Goal: Task Accomplishment & Management: Manage account settings

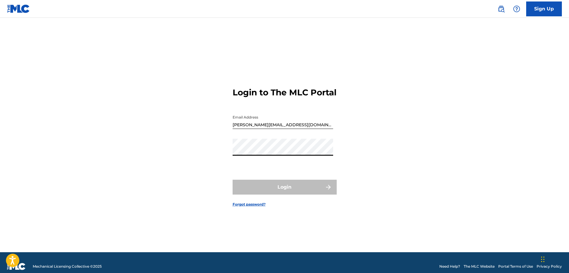
type input "[PERSON_NAME][EMAIL_ADDRESS][DOMAIN_NAME]"
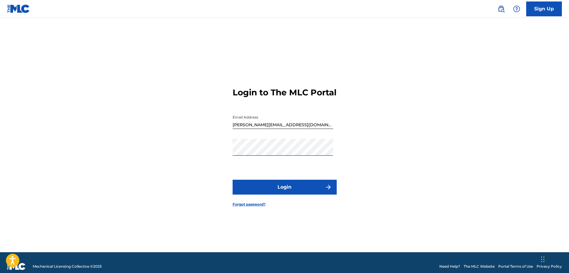
click at [266, 195] on button "Login" at bounding box center [285, 187] width 104 height 15
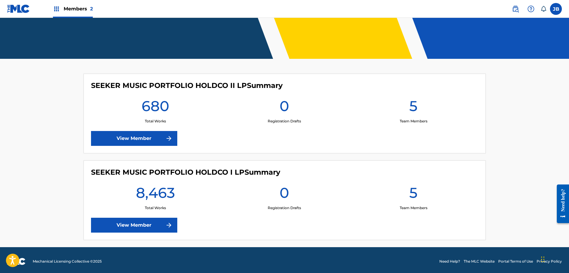
scroll to position [118, 0]
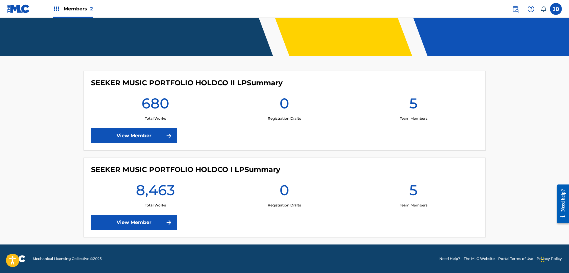
click at [123, 226] on link "View Member" at bounding box center [134, 222] width 86 height 15
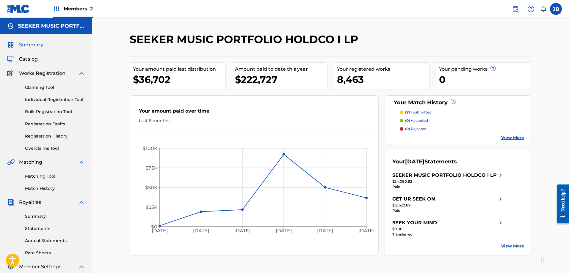
click at [31, 58] on span "Catalog" at bounding box center [28, 59] width 19 height 7
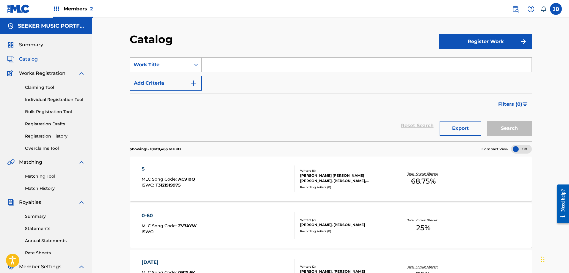
click at [222, 62] on input "Search Form" at bounding box center [367, 65] width 330 height 14
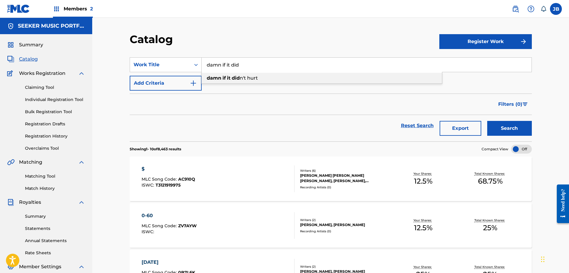
click at [228, 78] on strong "it" at bounding box center [229, 78] width 4 height 6
type input "damn if it didn't hurt"
click at [520, 122] on button "Search" at bounding box center [509, 128] width 45 height 15
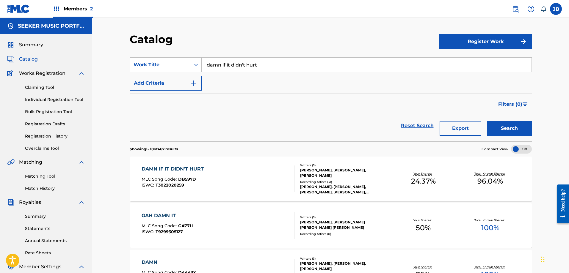
click at [181, 169] on div "DAMN IF IT DIDN'T HURT" at bounding box center [174, 169] width 65 height 7
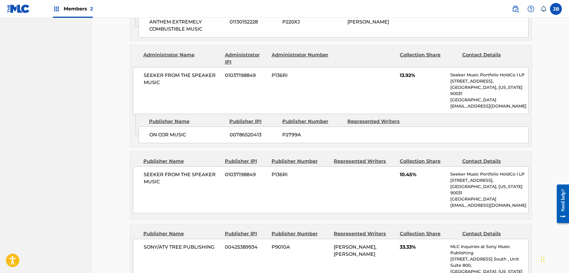
scroll to position [506, 0]
click at [405, 79] on span "13.92%" at bounding box center [423, 75] width 46 height 7
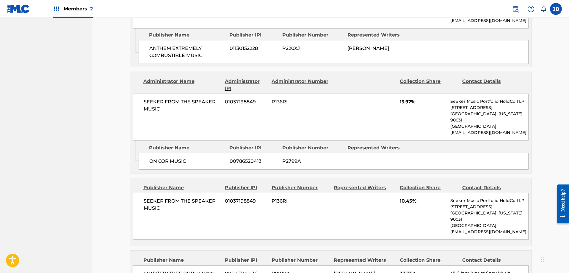
scroll to position [476, 0]
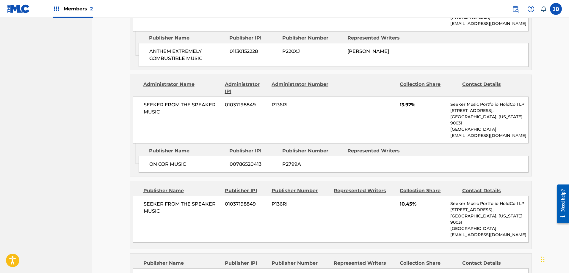
click at [160, 209] on span "SEEKER FROM THE SPEAKER MUSIC" at bounding box center [182, 208] width 77 height 14
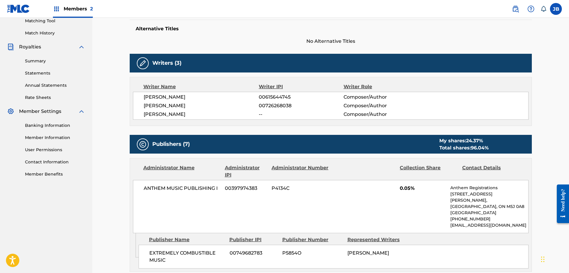
scroll to position [149, 0]
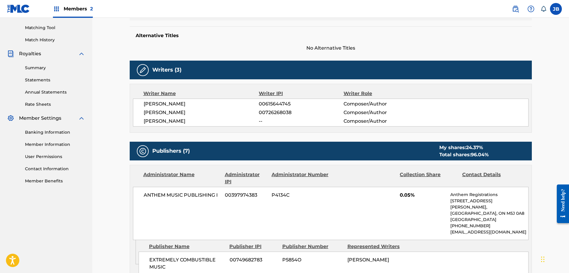
click at [463, 148] on div "My shares: 24.37 %" at bounding box center [463, 147] width 49 height 7
click at [144, 153] on img at bounding box center [142, 151] width 7 height 7
click at [169, 151] on h5 "Publishers (7)" at bounding box center [170, 151] width 37 height 7
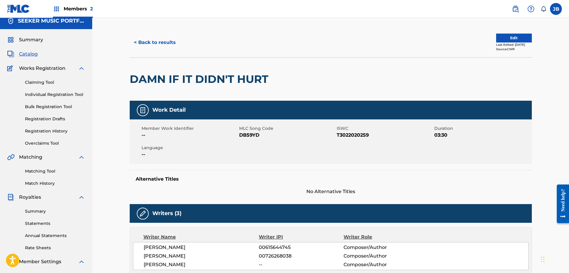
scroll to position [0, 0]
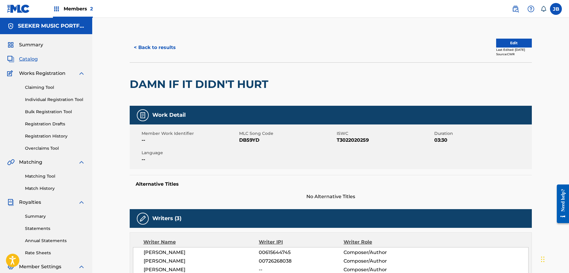
click at [507, 43] on button "Edit" at bounding box center [514, 43] width 36 height 9
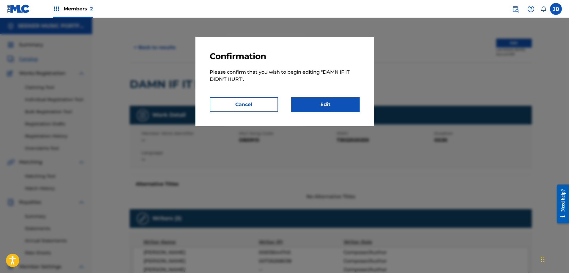
click at [327, 106] on link "Edit" at bounding box center [325, 104] width 68 height 15
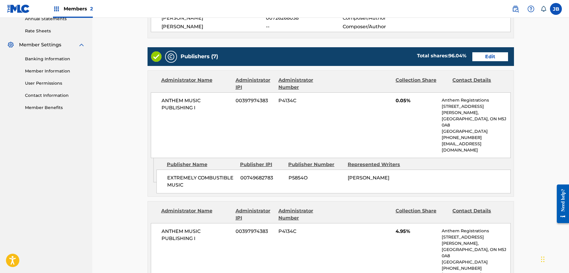
scroll to position [238, 0]
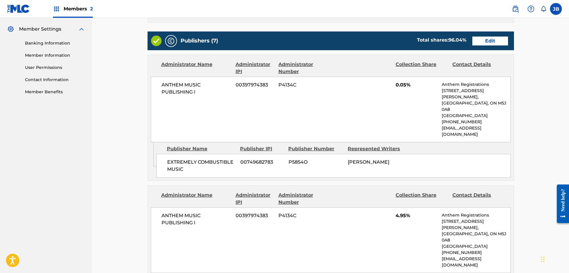
click at [489, 41] on link "Edit" at bounding box center [490, 41] width 36 height 9
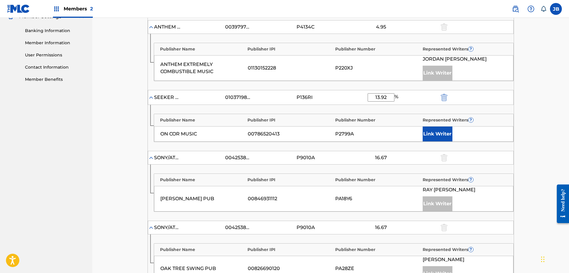
scroll to position [268, 0]
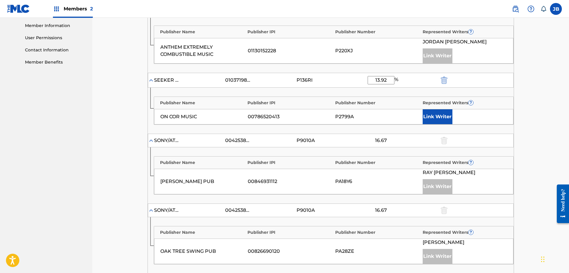
drag, startPoint x: 390, startPoint y: 80, endPoint x: 366, endPoint y: 82, distance: 24.1
click at [366, 82] on div "SEEKER FROM THE SPEAKER MUSIC 01037198849 P136RI 13.92 %" at bounding box center [331, 80] width 366 height 15
type input "6.67"
click at [487, 82] on div "SEEKER FROM THE SPEAKER MUSIC 01037198849 P136RI 6.67 %" at bounding box center [331, 80] width 366 height 15
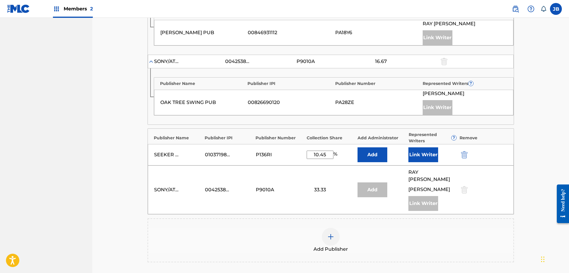
scroll to position [446, 0]
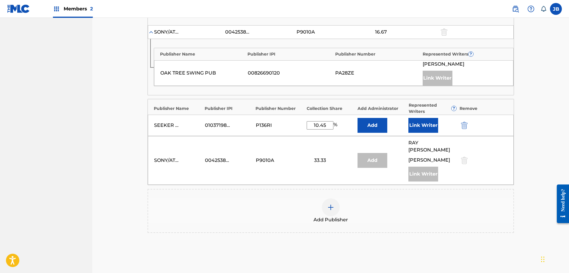
drag, startPoint x: 330, startPoint y: 126, endPoint x: 296, endPoint y: 128, distance: 34.0
click at [297, 129] on div "SEEKER FROM THE SPEAKER MUSIC 01037198849 P136RI 10.45 % Add Link Writer" at bounding box center [331, 125] width 366 height 21
type input "21.67"
click at [416, 124] on button "Link Writer" at bounding box center [423, 125] width 30 height 15
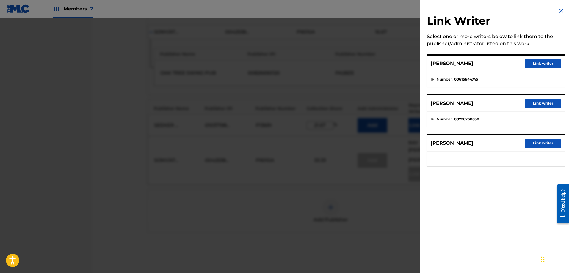
click at [537, 61] on button "Link writer" at bounding box center [543, 63] width 36 height 9
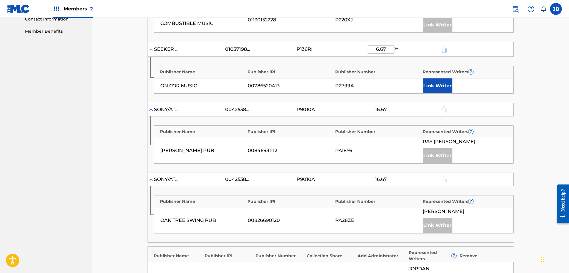
scroll to position [297, 0]
click at [445, 87] on button "Link Writer" at bounding box center [438, 87] width 30 height 15
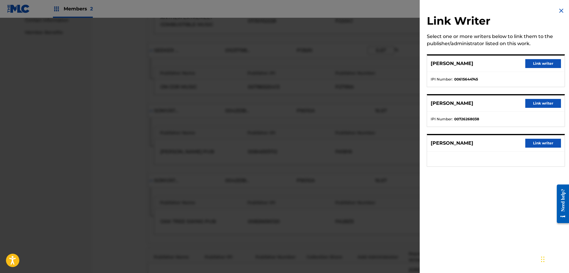
click at [533, 62] on button "Link writer" at bounding box center [543, 63] width 36 height 9
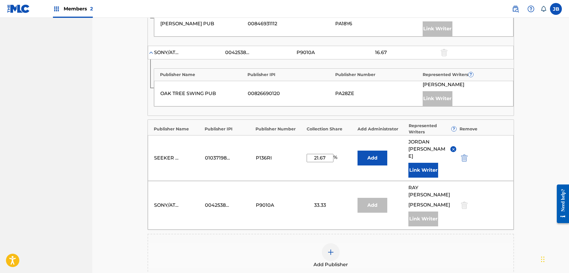
scroll to position [446, 0]
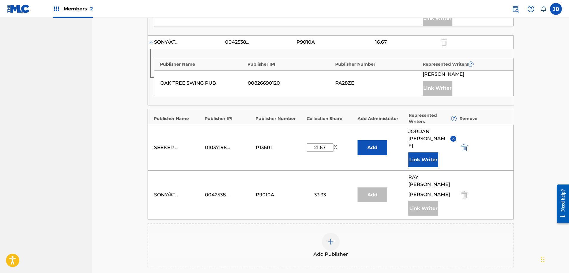
click at [367, 147] on button "Add" at bounding box center [373, 147] width 30 height 15
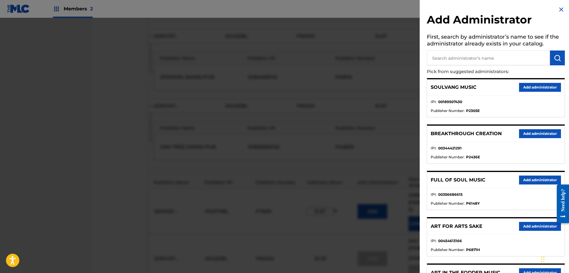
scroll to position [0, 0]
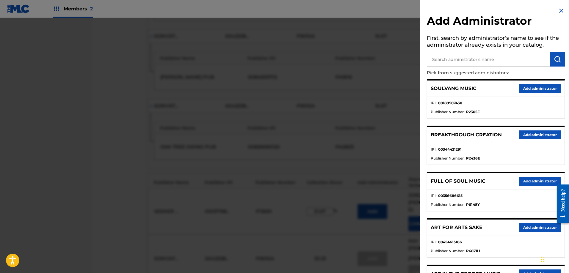
click at [444, 60] on input "text" at bounding box center [488, 59] width 123 height 15
type input "seeker from the speaker music"
click at [556, 59] on img "submit" at bounding box center [557, 59] width 7 height 7
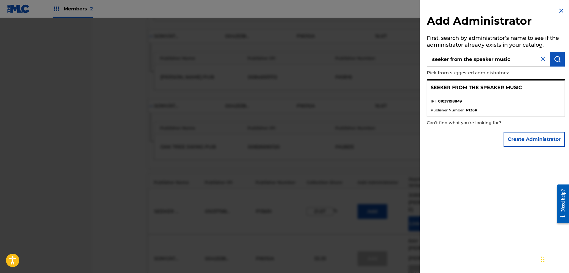
click at [451, 95] on ul "IPI : 01037198849 Publisher Number : P136RI" at bounding box center [495, 105] width 137 height 21
click at [463, 88] on p "SEEKER FROM THE SPEAKER MUSIC" at bounding box center [476, 87] width 91 height 7
click at [473, 91] on p "SEEKER FROM THE SPEAKER MUSIC" at bounding box center [476, 87] width 91 height 7
click at [491, 91] on p "SEEKER FROM THE SPEAKER MUSIC" at bounding box center [476, 87] width 91 height 7
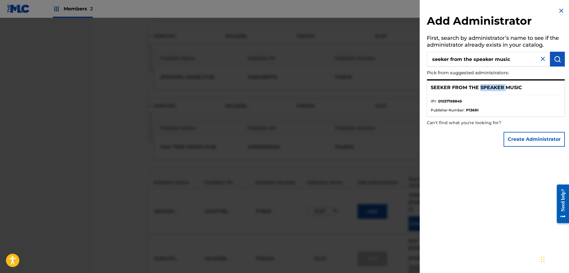
click at [491, 91] on p "SEEKER FROM THE SPEAKER MUSIC" at bounding box center [476, 87] width 91 height 7
click at [515, 97] on ul "IPI : 01037198849 Publisher Number : P136RI" at bounding box center [495, 105] width 137 height 21
click at [559, 10] on img at bounding box center [561, 10] width 7 height 7
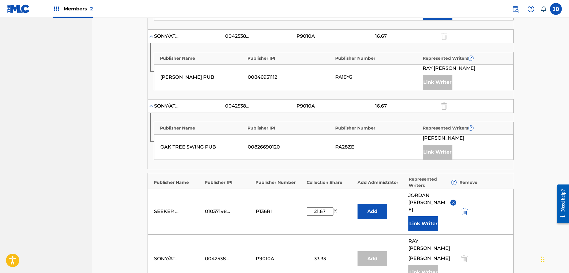
scroll to position [353, 0]
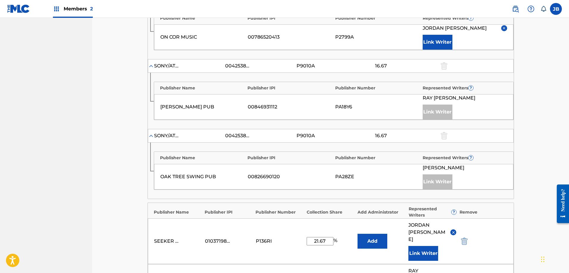
click at [328, 237] on input "21.67" at bounding box center [320, 241] width 27 height 8
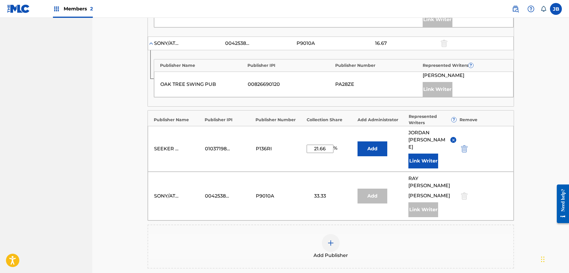
scroll to position [531, 0]
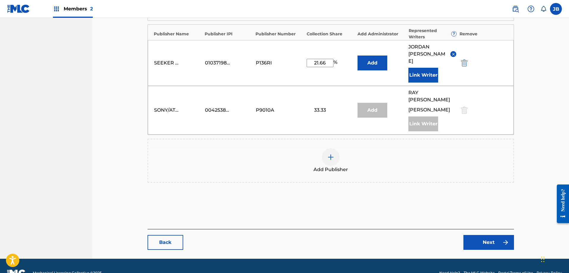
type input "21.66"
click at [502, 235] on link "Next" at bounding box center [488, 242] width 51 height 15
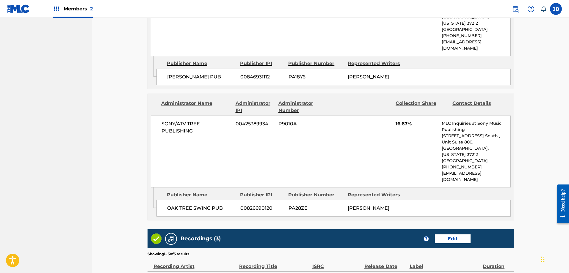
scroll to position [922, 0]
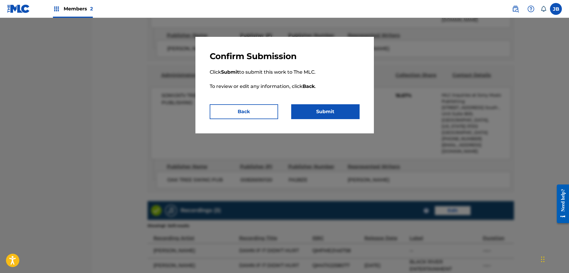
click at [314, 115] on button "Submit" at bounding box center [325, 111] width 68 height 15
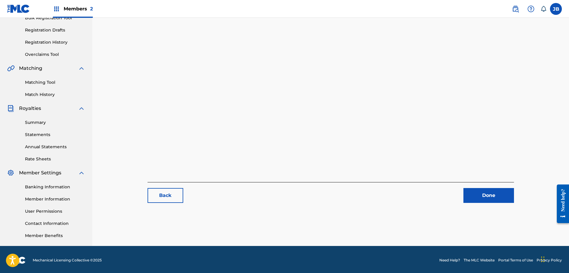
scroll to position [95, 0]
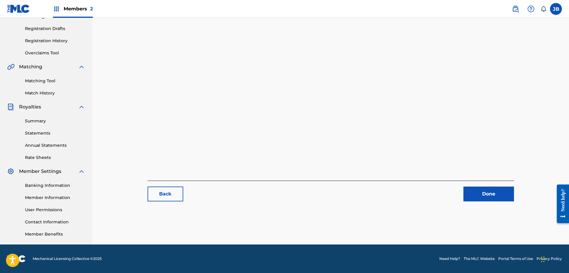
click at [42, 82] on link "Matching Tool" at bounding box center [55, 81] width 60 height 6
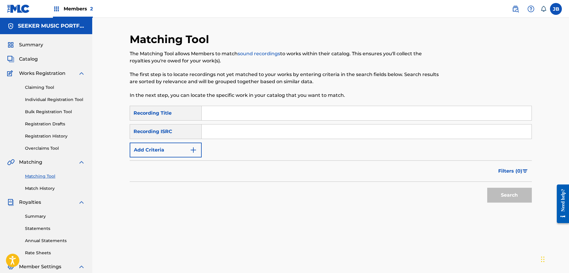
click at [210, 113] on input "Search Form" at bounding box center [367, 113] width 330 height 14
type input "damn if it didn't hurt"
click at [224, 136] on input "Search Form" at bounding box center [367, 132] width 330 height 14
paste input "QMFME2146758"
type input "QMFME2146758"
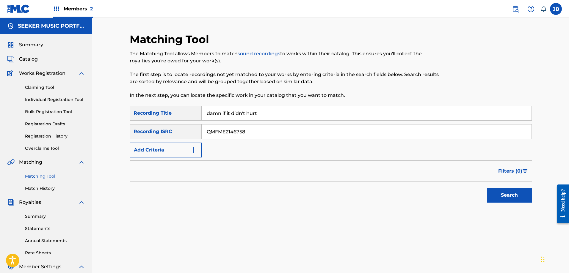
click at [517, 194] on button "Search" at bounding box center [509, 195] width 45 height 15
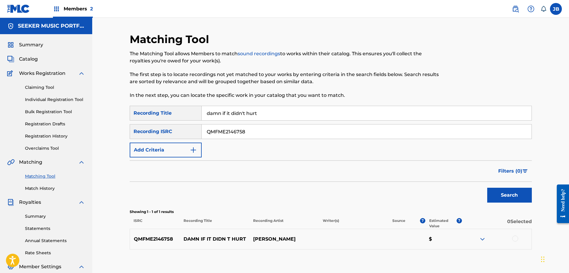
click at [512, 237] on div at bounding box center [515, 239] width 6 height 6
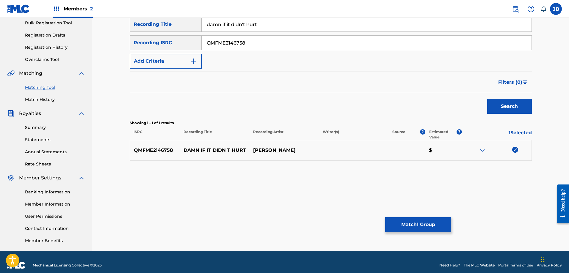
scroll to position [89, 0]
click at [435, 225] on button "Match 1 Group" at bounding box center [418, 224] width 66 height 15
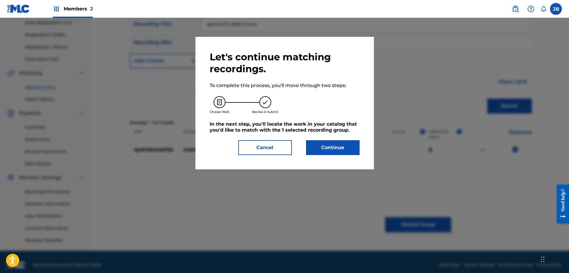
click at [331, 148] on button "Continue" at bounding box center [333, 147] width 54 height 15
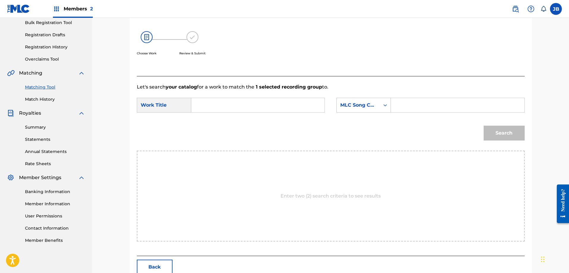
click at [224, 107] on input "Search Form" at bounding box center [257, 105] width 123 height 14
type input "damn if it didn't hurt"
click at [442, 112] on div "Search Form" at bounding box center [458, 105] width 134 height 15
click at [432, 107] on input "Search Form" at bounding box center [457, 105] width 123 height 14
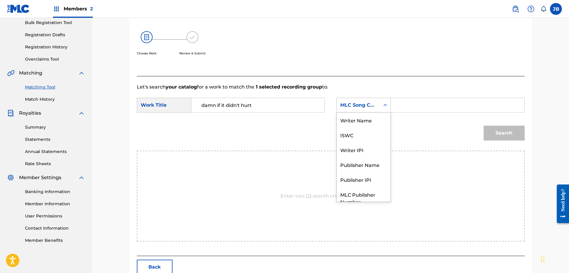
click at [383, 106] on icon "Search Form" at bounding box center [385, 105] width 6 height 6
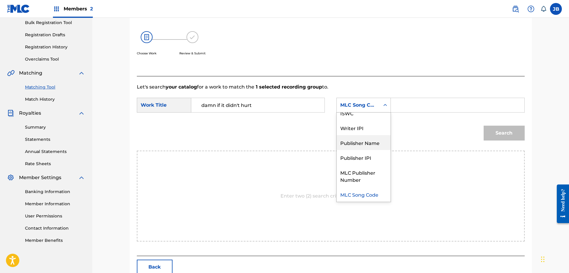
click at [364, 143] on div "Publisher Name" at bounding box center [364, 142] width 54 height 15
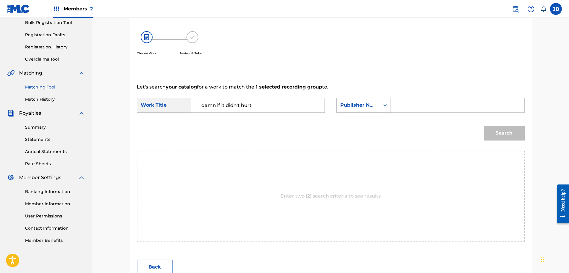
click at [401, 105] on input "Search Form" at bounding box center [457, 105] width 123 height 14
type input "seeker from the speaker music"
click at [484, 126] on button "Search" at bounding box center [504, 133] width 41 height 15
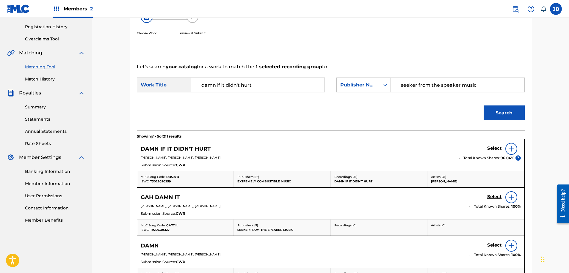
scroll to position [119, 0]
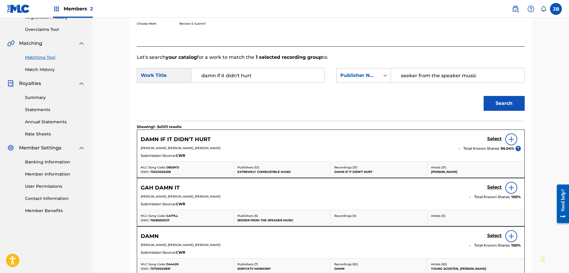
click at [510, 137] on img at bounding box center [511, 139] width 7 height 7
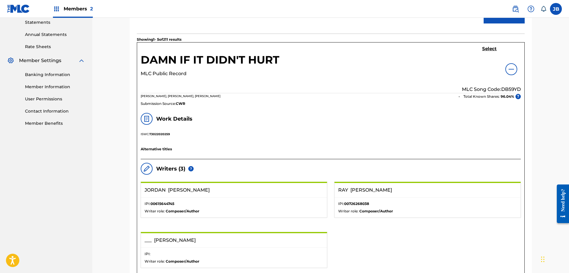
scroll to position [196, 0]
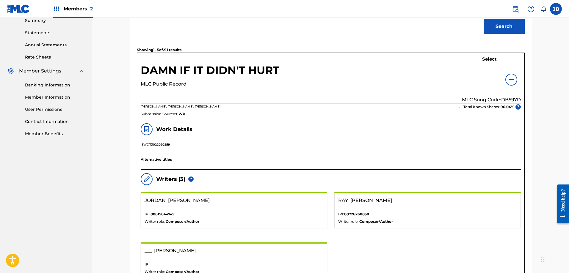
click at [486, 60] on h5 "Select" at bounding box center [489, 60] width 15 height 6
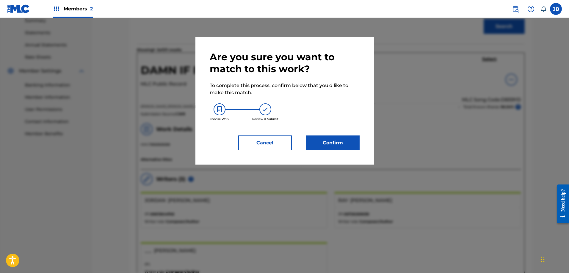
click at [339, 140] on button "Confirm" at bounding box center [333, 143] width 54 height 15
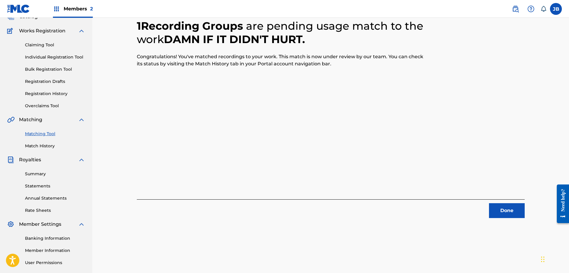
scroll to position [0, 0]
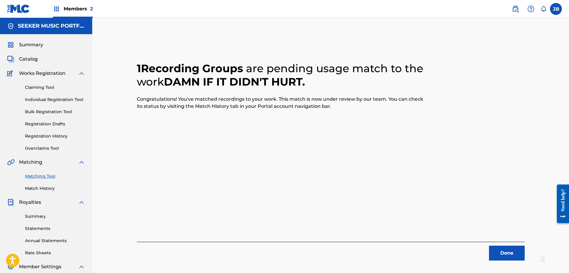
click at [44, 87] on link "Claiming Tool" at bounding box center [55, 87] width 60 height 6
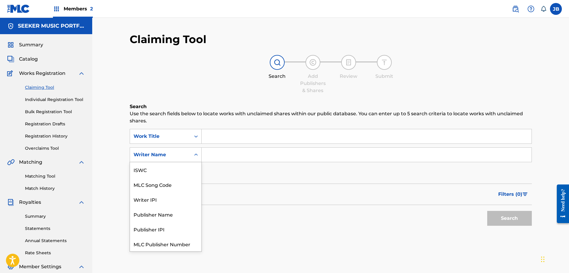
scroll to position [15, 0]
click at [196, 157] on icon "Search Form" at bounding box center [196, 155] width 6 height 6
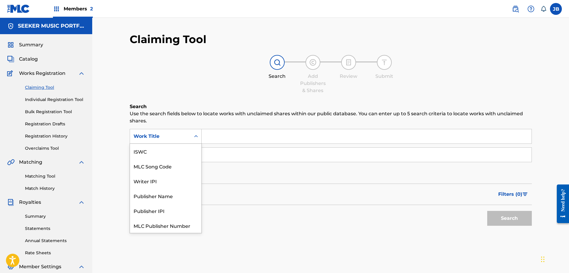
click at [199, 136] on icon "Search Form" at bounding box center [196, 137] width 6 height 6
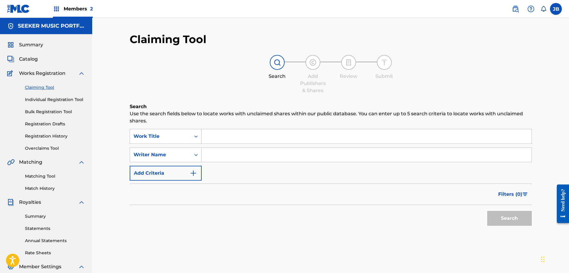
click at [193, 136] on div "Search Form" at bounding box center [196, 136] width 11 height 11
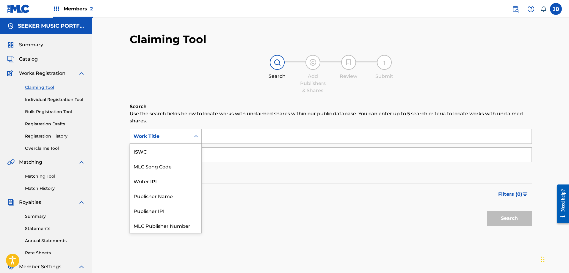
click at [195, 137] on icon "Search Form" at bounding box center [196, 137] width 6 height 6
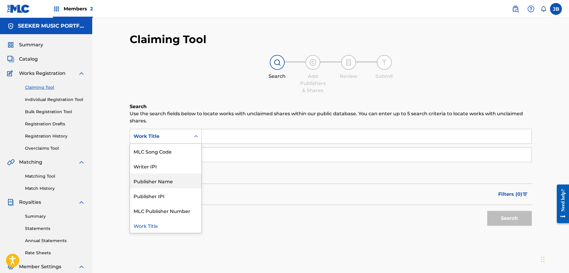
click at [163, 183] on div "Publisher Name" at bounding box center [165, 181] width 71 height 15
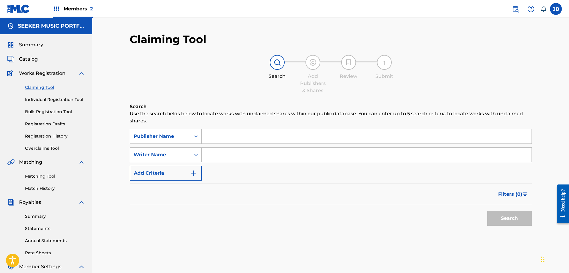
click at [215, 141] on input "Search Form" at bounding box center [367, 136] width 330 height 14
type input "seeker from the speaker"
click at [519, 218] on button "Search" at bounding box center [509, 218] width 45 height 15
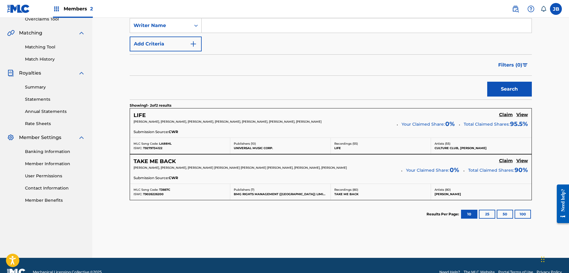
scroll to position [143, 0]
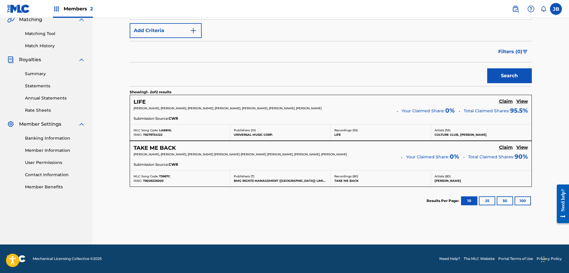
click at [504, 101] on h5 "Claim" at bounding box center [506, 102] width 14 height 6
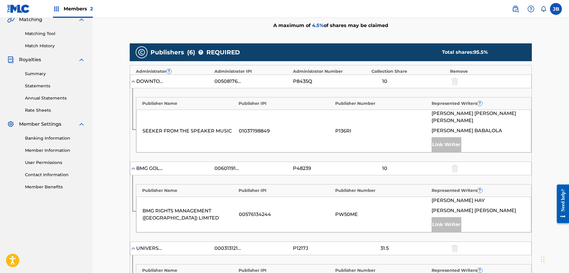
click at [455, 81] on div at bounding box center [454, 81] width 9 height 7
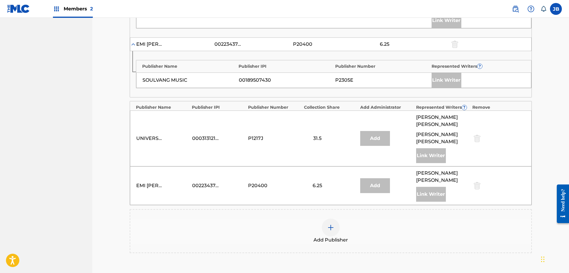
scroll to position [440, 0]
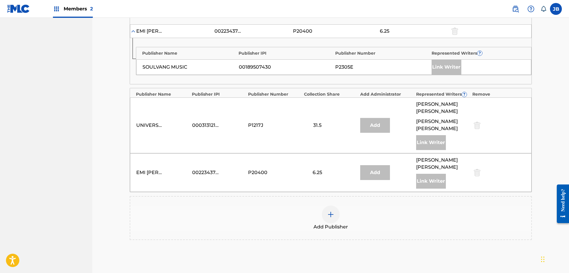
click at [330, 211] on img at bounding box center [330, 214] width 7 height 7
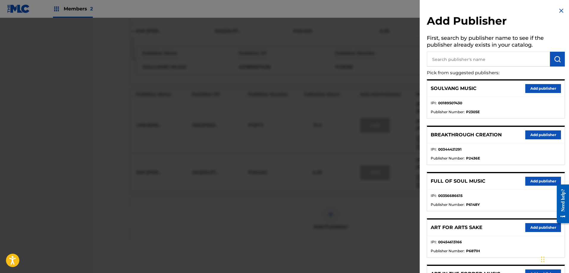
click at [445, 60] on input "text" at bounding box center [488, 59] width 123 height 15
type input "S"
type input "Seeker Full English"
click at [556, 57] on img "submit" at bounding box center [557, 59] width 7 height 7
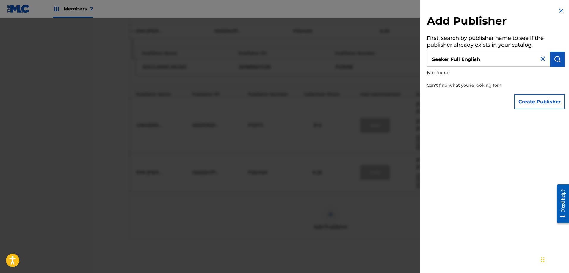
click at [558, 11] on img at bounding box center [561, 10] width 7 height 7
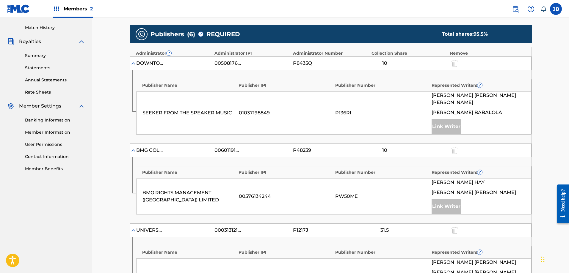
scroll to position [54, 0]
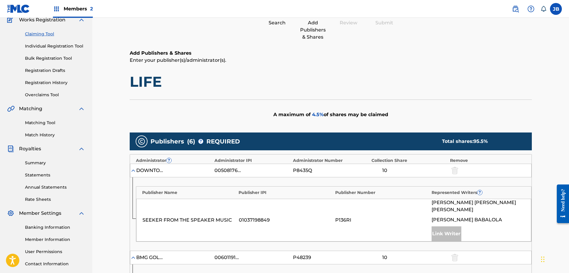
click at [144, 167] on div "DOWNTOWN DMP SONGS 00508176945 P8435Q 10" at bounding box center [331, 171] width 402 height 14
click at [148, 170] on div "DOWNTOWN DMP SONGS" at bounding box center [149, 170] width 27 height 7
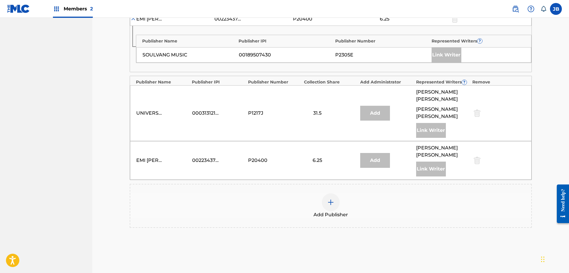
scroll to position [470, 0]
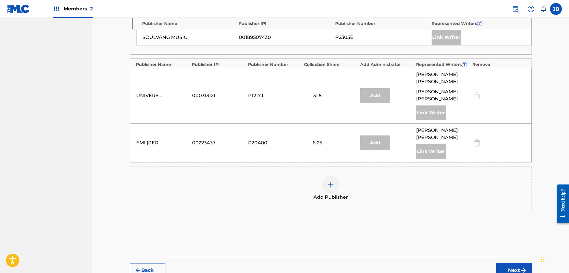
click at [331, 181] on img at bounding box center [330, 184] width 7 height 7
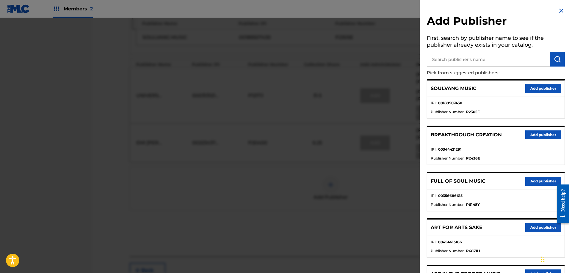
click at [483, 182] on p "FULL OF SOUL MUSIC" at bounding box center [458, 181] width 55 height 7
click at [530, 177] on button "Add publisher" at bounding box center [543, 181] width 36 height 9
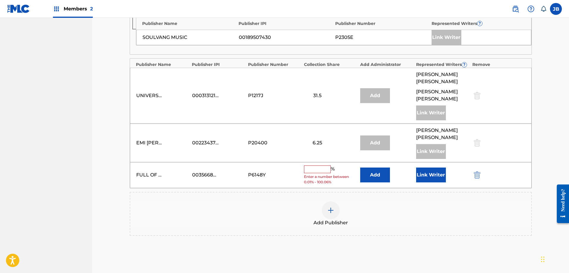
click at [319, 166] on input "text" at bounding box center [317, 170] width 27 height 8
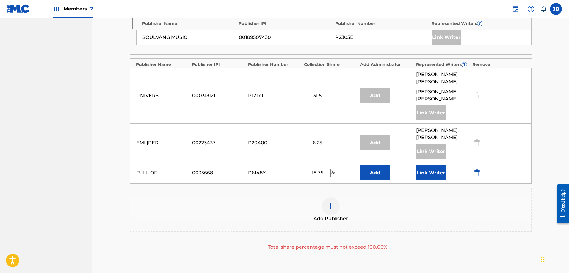
type input "18.75"
click at [430, 166] on button "Link Writer" at bounding box center [431, 173] width 30 height 15
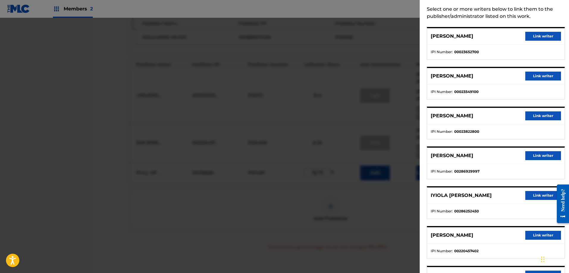
scroll to position [67, 0]
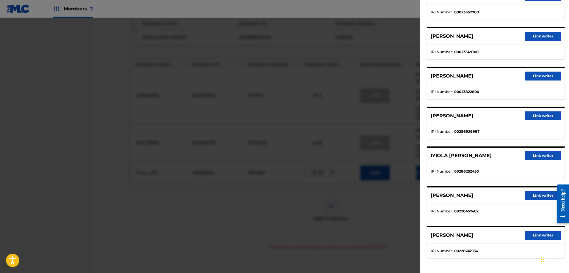
click at [544, 195] on button "Link writer" at bounding box center [543, 195] width 36 height 9
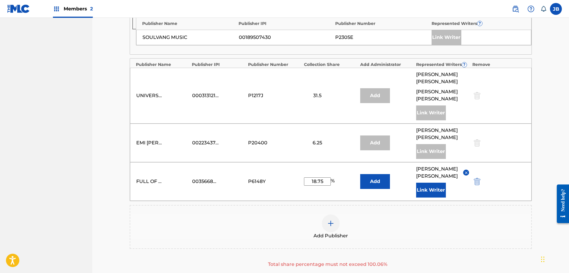
click at [370, 174] on button "Add" at bounding box center [375, 181] width 30 height 15
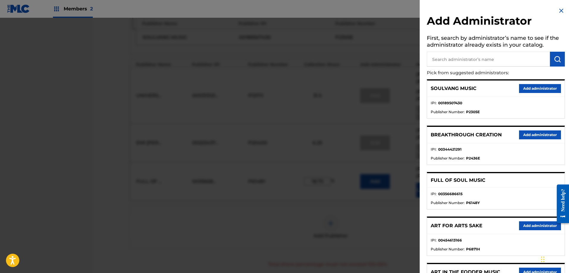
click at [464, 57] on input "text" at bounding box center [488, 59] width 123 height 15
type input "seeker from the speaker"
click at [557, 58] on img "submit" at bounding box center [557, 59] width 7 height 7
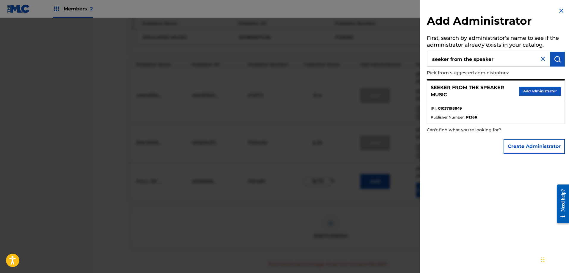
click at [528, 89] on button "Add administrator" at bounding box center [540, 91] width 42 height 9
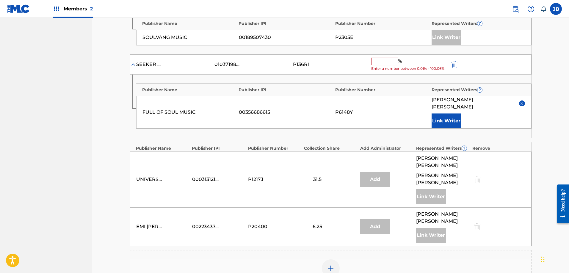
click at [380, 58] on input "text" at bounding box center [384, 62] width 27 height 8
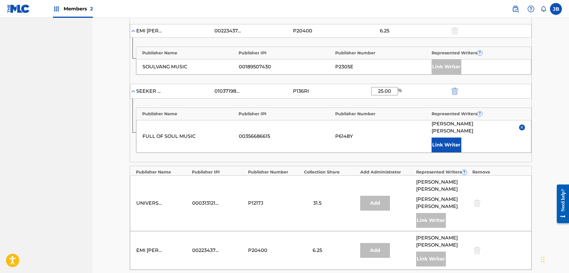
scroll to position [394, 0]
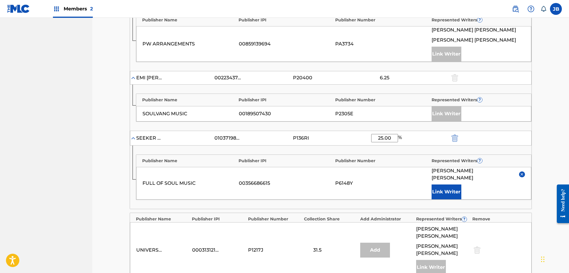
drag, startPoint x: 394, startPoint y: 130, endPoint x: 382, endPoint y: 130, distance: 11.9
click at [382, 134] on input "25.00" at bounding box center [384, 138] width 27 height 8
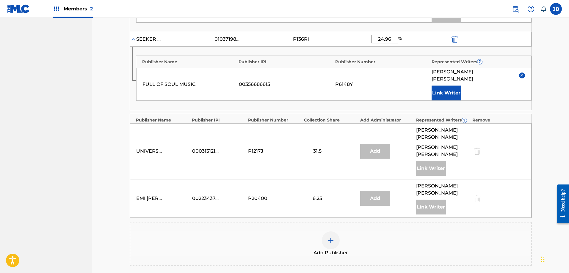
scroll to position [513, 0]
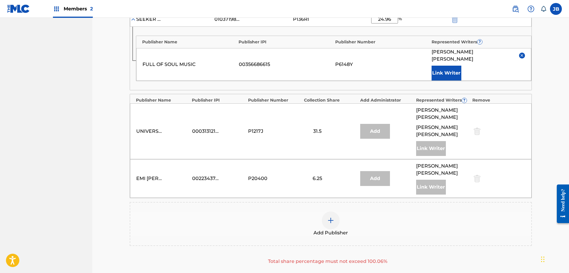
click at [429, 258] on div "Total share percentage must not exceed 100.06%" at bounding box center [328, 261] width 396 height 7
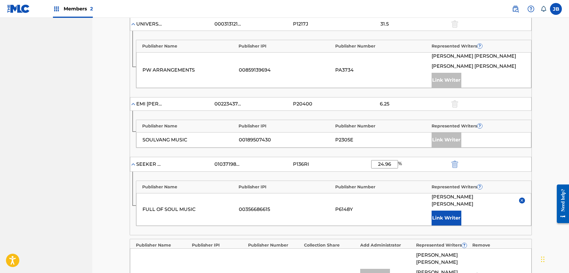
scroll to position [364, 0]
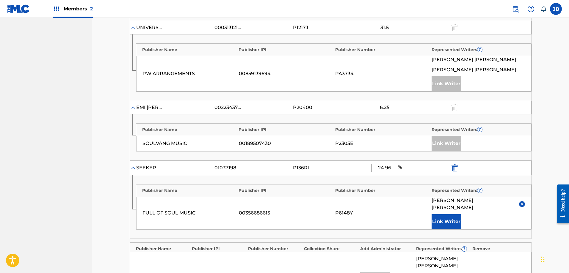
drag, startPoint x: 391, startPoint y: 159, endPoint x: 364, endPoint y: 161, distance: 27.4
click at [364, 161] on div "SEEKER FROM THE SPEAKER MUSIC 01037198849 P136RI 24.96 %" at bounding box center [331, 168] width 402 height 15
click at [505, 161] on div "SEEKER FROM THE SPEAKER MUSIC 01037198849 P136RI 25 %" at bounding box center [331, 168] width 402 height 15
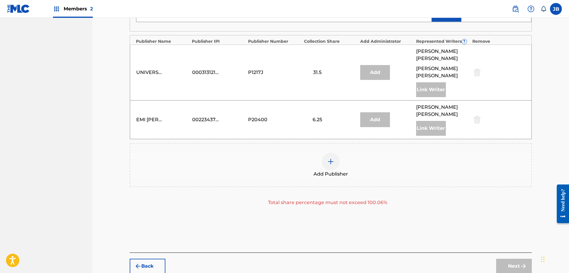
scroll to position [572, 0]
click at [511, 259] on div "Next" at bounding box center [514, 266] width 36 height 15
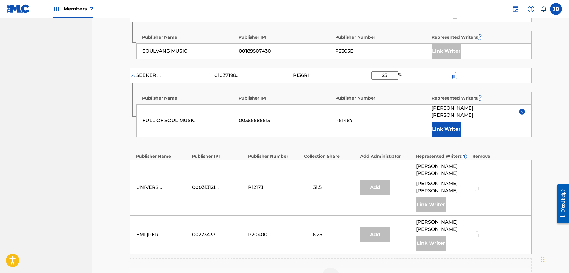
scroll to position [453, 0]
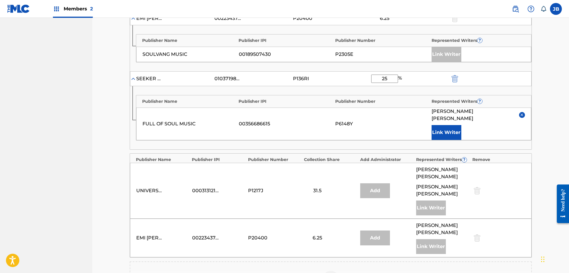
click at [478, 235] on div at bounding box center [476, 238] width 9 height 7
click at [477, 235] on div at bounding box center [476, 238] width 9 height 7
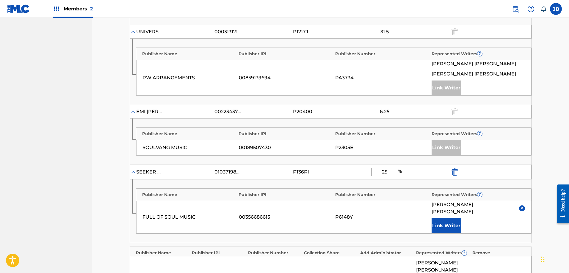
scroll to position [364, 0]
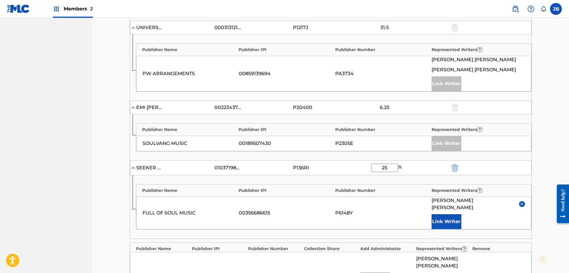
drag, startPoint x: 391, startPoint y: 160, endPoint x: 347, endPoint y: 161, distance: 44.3
click at [347, 161] on div "SEEKER FROM THE SPEAKER MUSIC 01037198849 P136RI 25 %" at bounding box center [331, 168] width 402 height 15
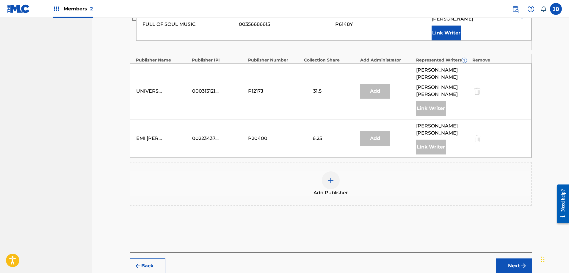
scroll to position [553, 0]
type input "4.5"
click at [509, 259] on button "Next" at bounding box center [514, 266] width 36 height 15
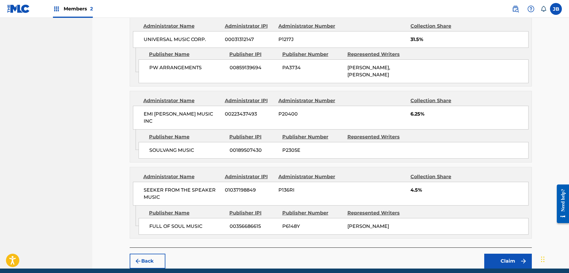
scroll to position [552, 0]
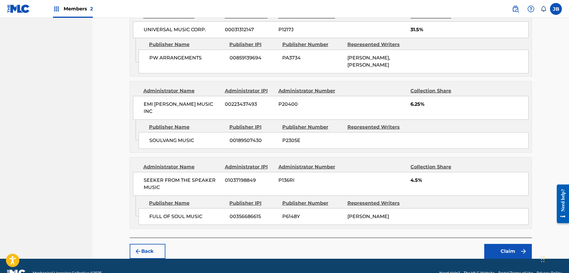
click at [506, 244] on button "Claim" at bounding box center [508, 251] width 48 height 15
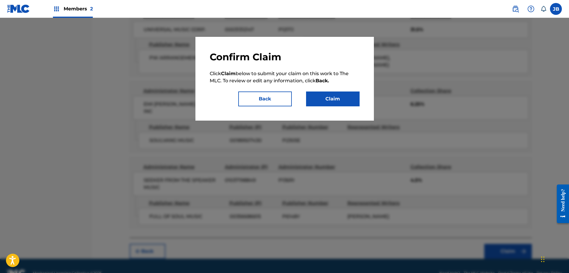
click at [330, 95] on button "Claim" at bounding box center [333, 99] width 54 height 15
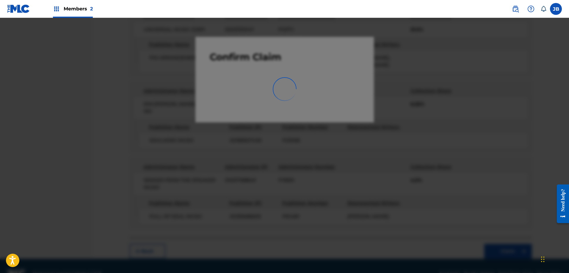
scroll to position [95, 0]
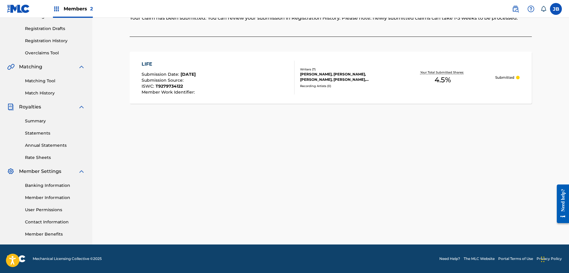
drag, startPoint x: 167, startPoint y: 75, endPoint x: 138, endPoint y: 71, distance: 29.1
click at [167, 75] on span "Submission Date :" at bounding box center [161, 74] width 39 height 5
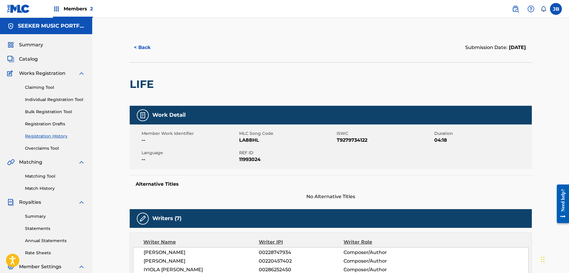
click at [50, 149] on link "Overclaims Tool" at bounding box center [55, 148] width 60 height 6
